Goal: Check status

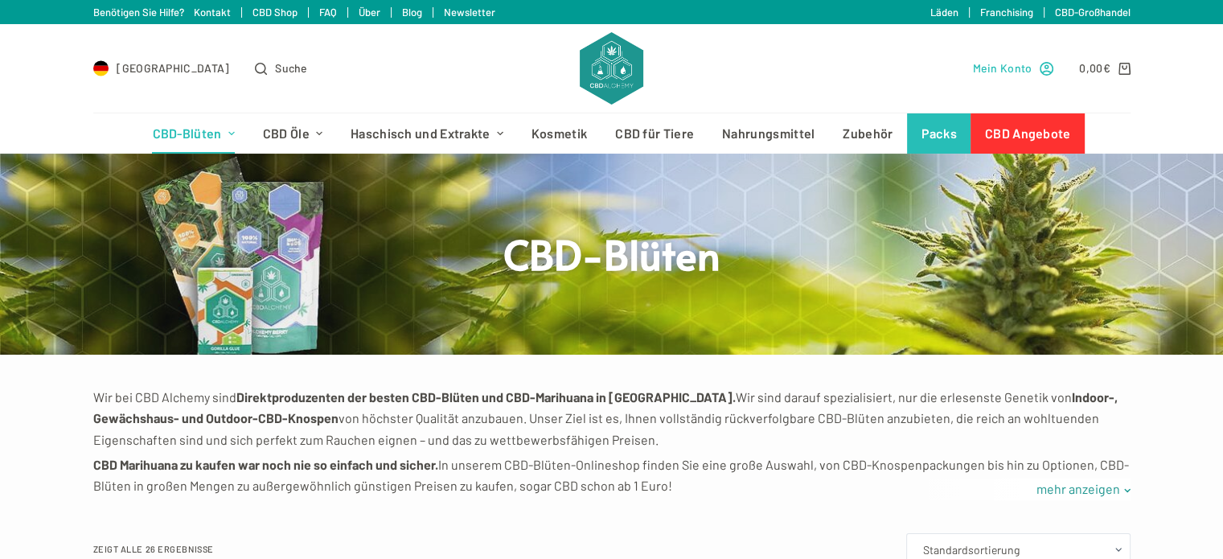
click at [1044, 67] on icon "Mein Konto" at bounding box center [1047, 69] width 14 height 14
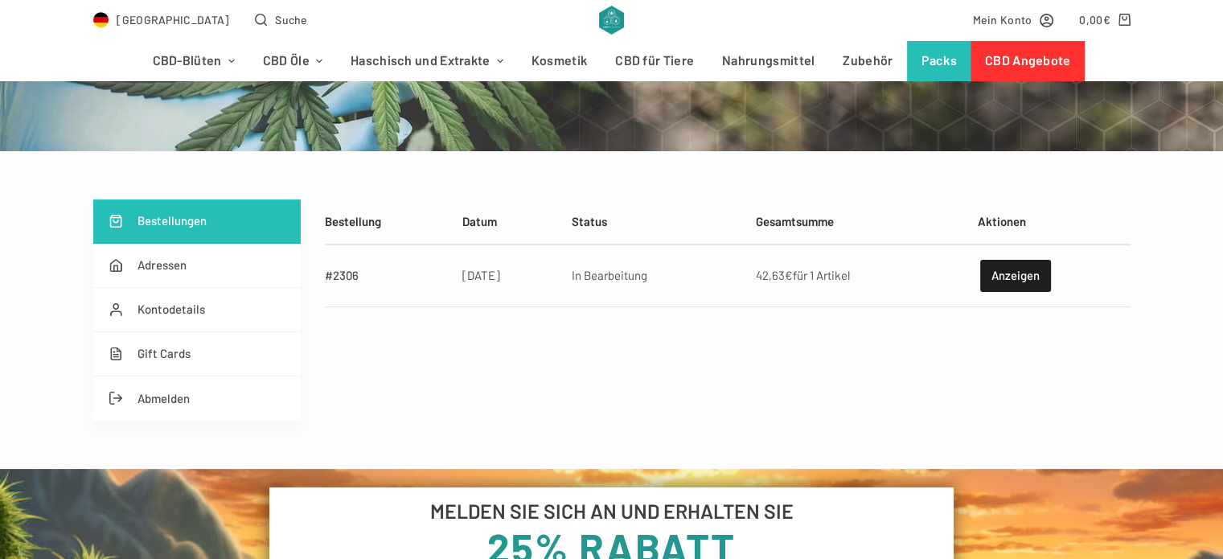
scroll to position [241, 0]
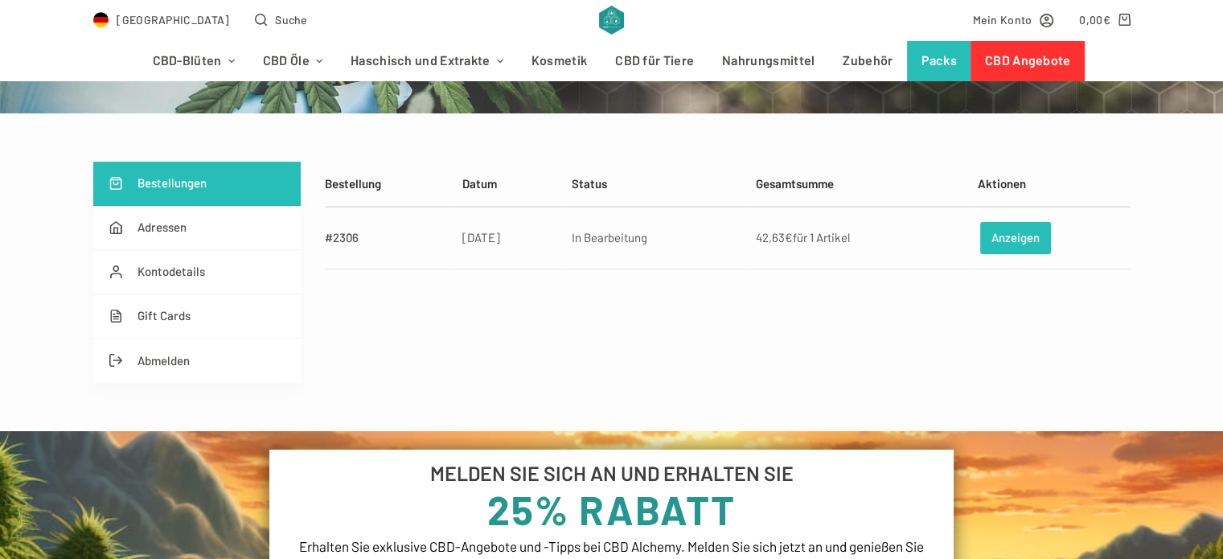
click at [1014, 237] on link "Anzeigen" at bounding box center [1015, 238] width 70 height 32
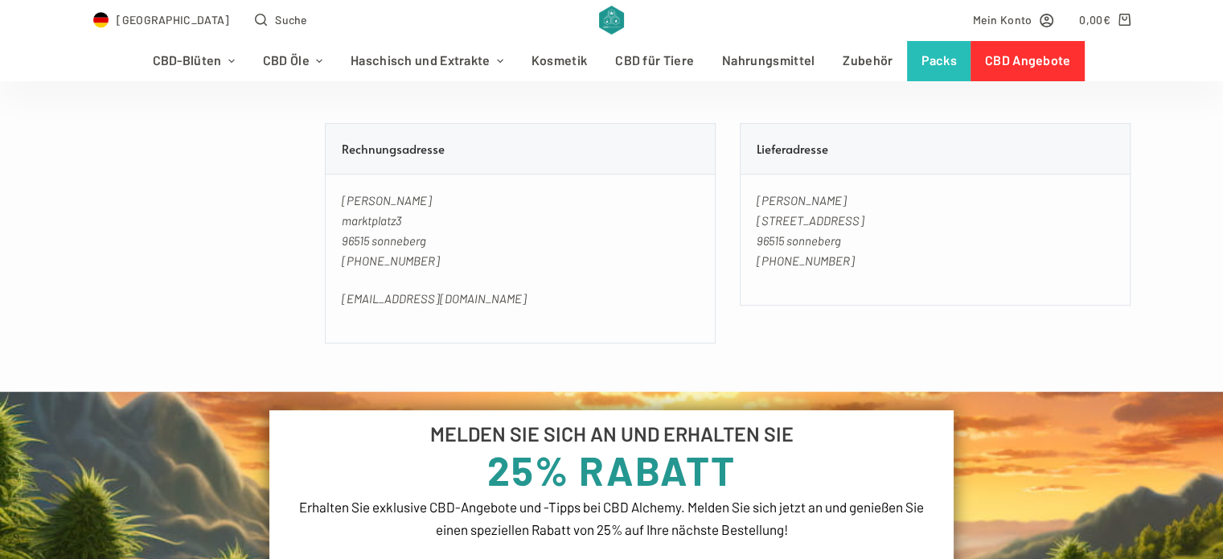
scroll to position [483, 0]
